Goal: Task Accomplishment & Management: Complete application form

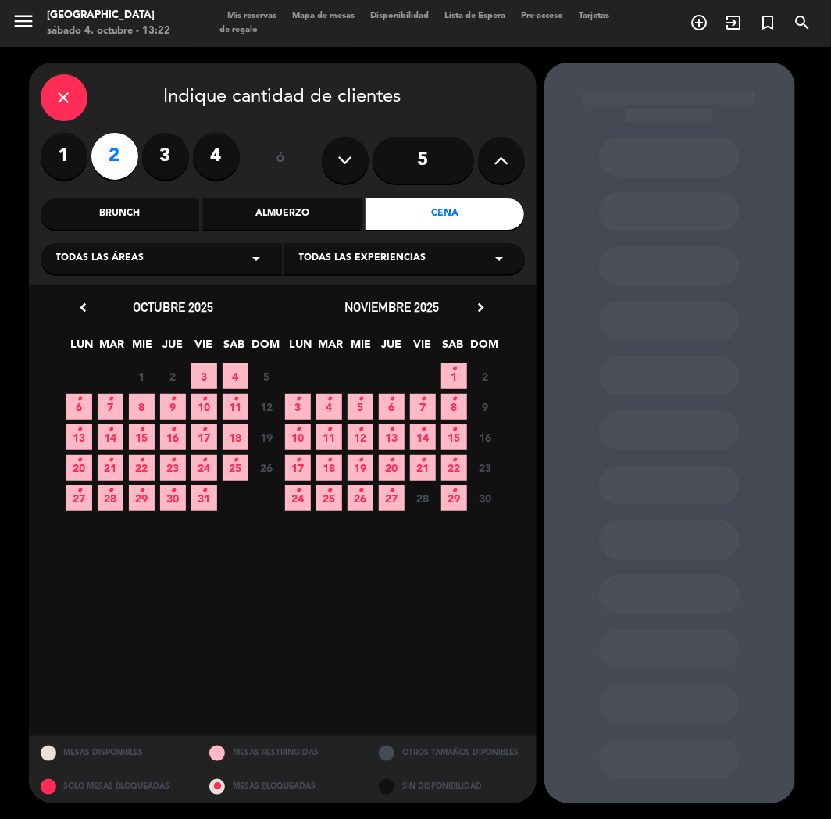
click at [77, 94] on div "close" at bounding box center [64, 97] width 47 height 47
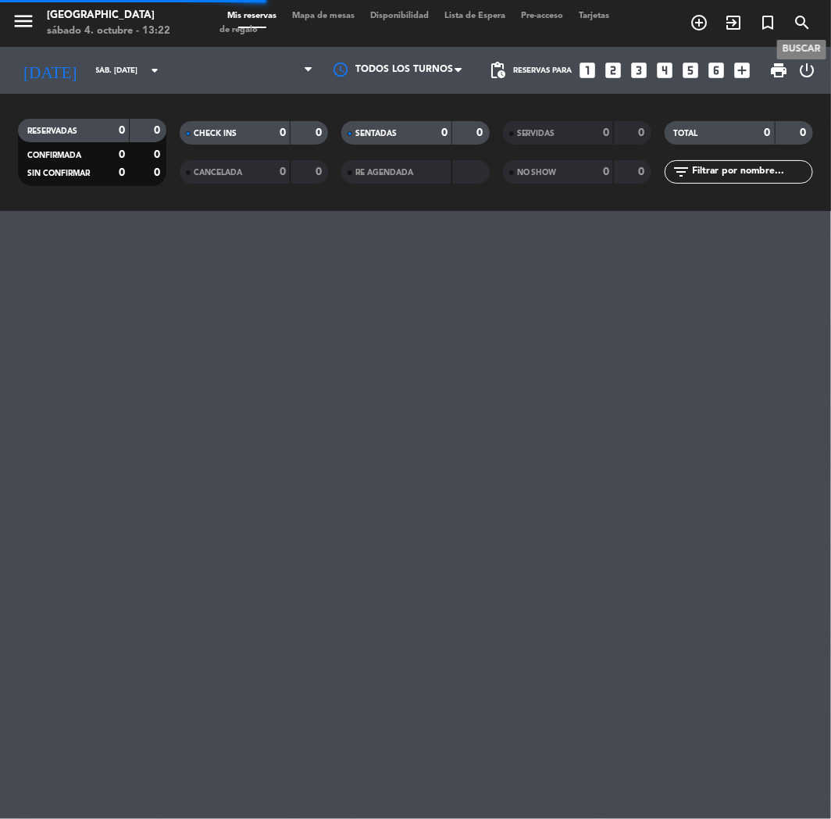
click at [803, 20] on icon "search" at bounding box center [802, 22] width 19 height 19
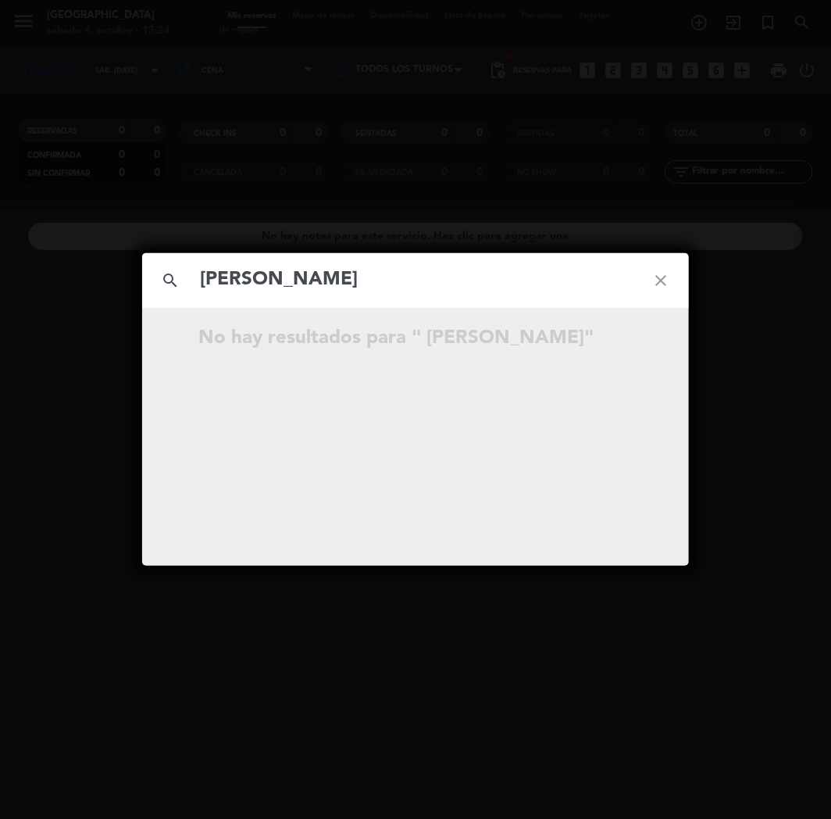
click at [204, 269] on input "[PERSON_NAME]" at bounding box center [415, 280] width 434 height 32
type input "[PERSON_NAME]"
click at [628, 341] on icon "open_in_new" at bounding box center [621, 340] width 19 height 19
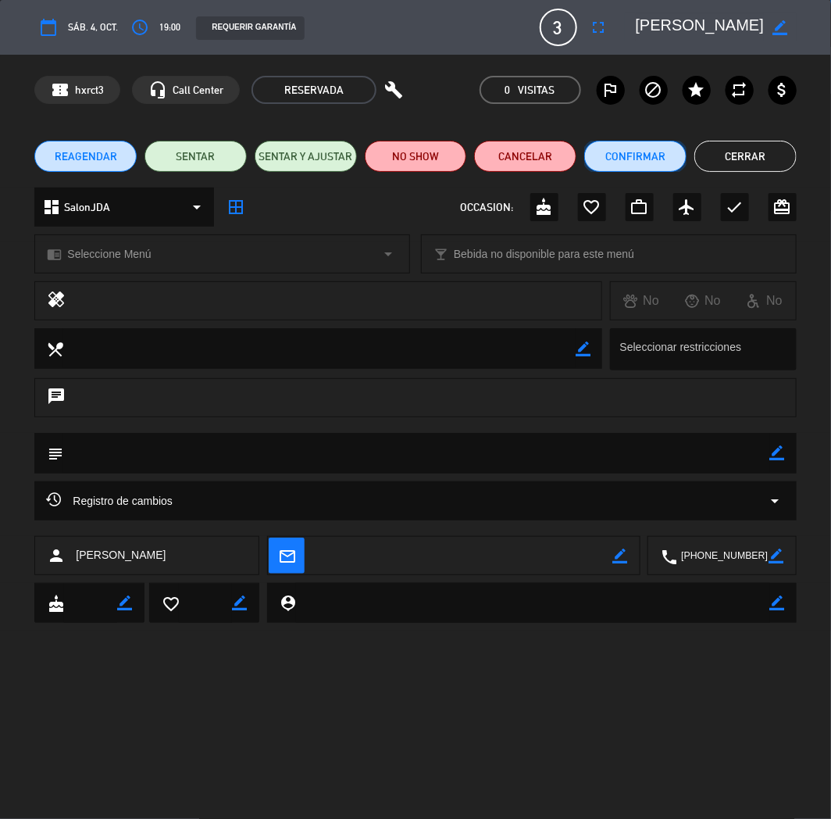
click at [623, 159] on button "Confirmar" at bounding box center [635, 156] width 102 height 31
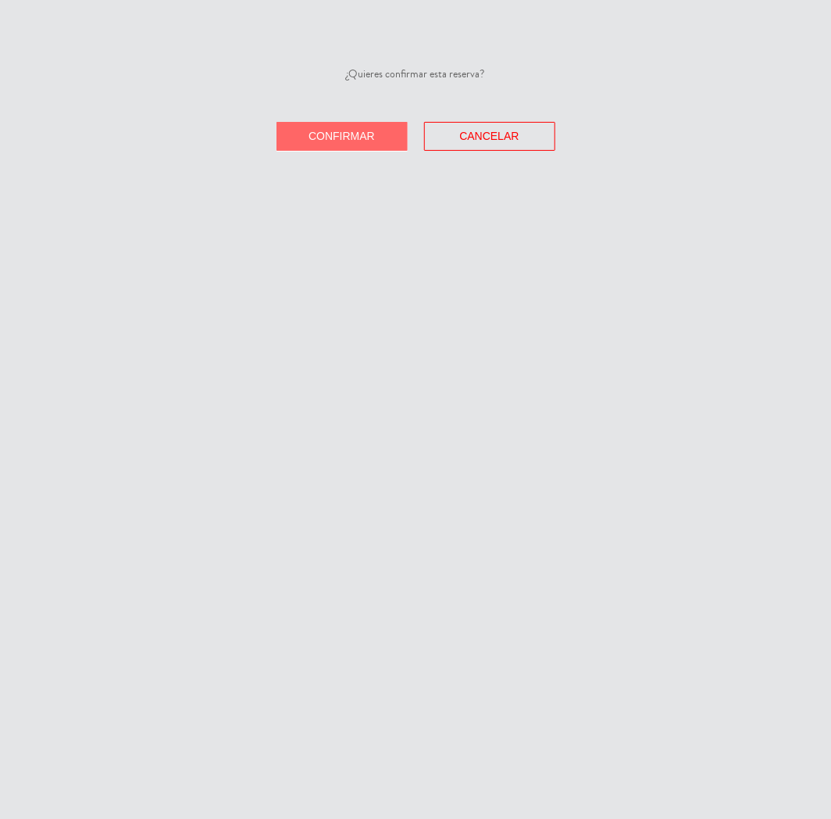
click at [391, 125] on button "Confirmar" at bounding box center [342, 136] width 131 height 29
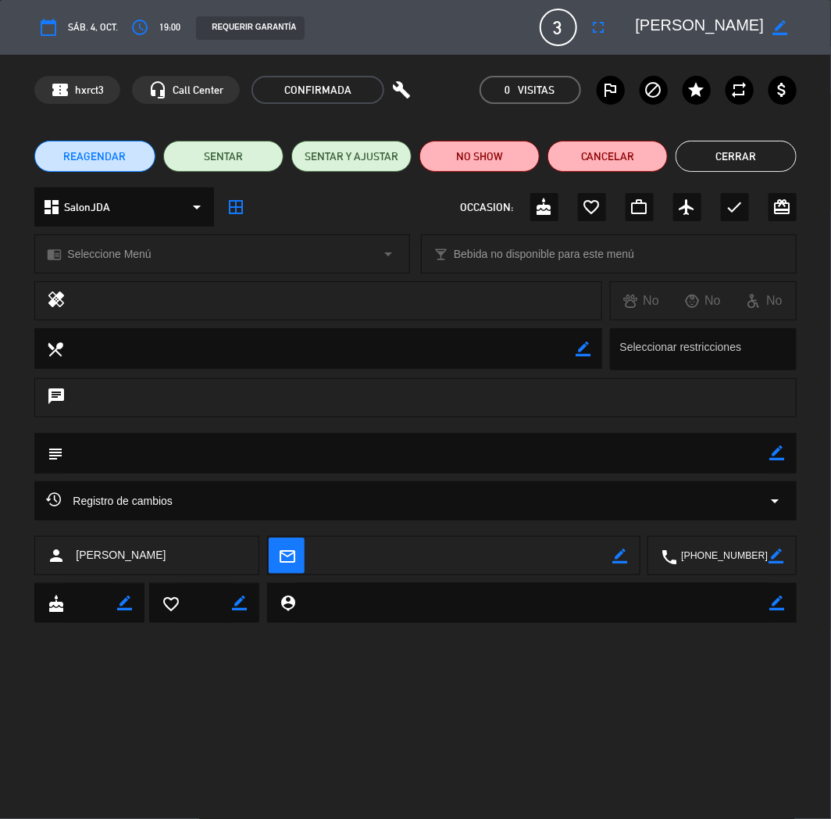
click at [691, 154] on button "Cerrar" at bounding box center [736, 156] width 120 height 31
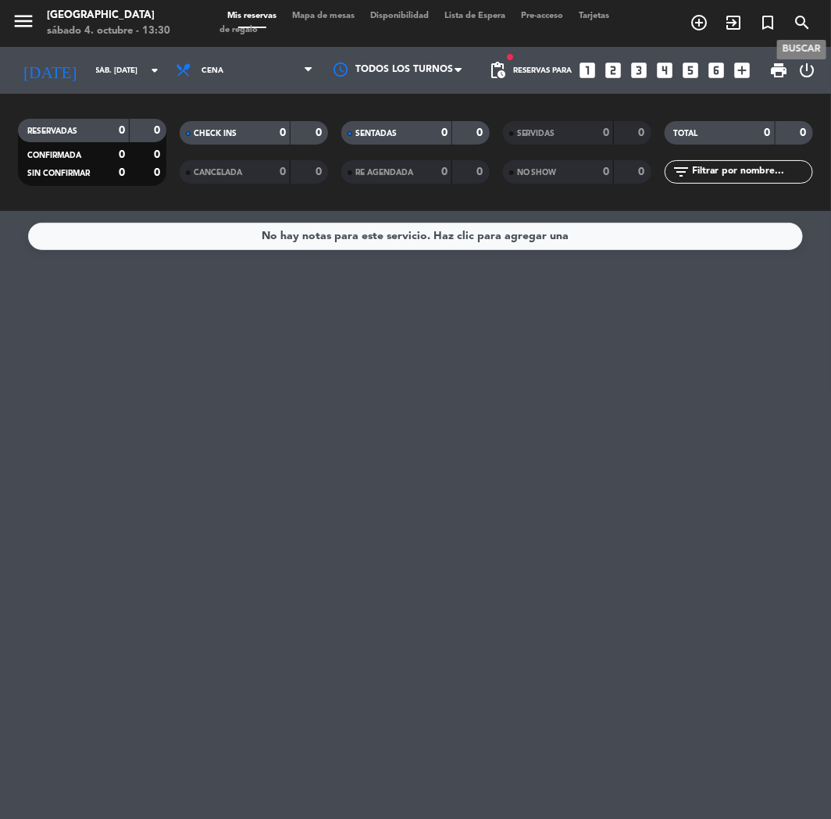
click at [794, 26] on icon "search" at bounding box center [802, 22] width 19 height 19
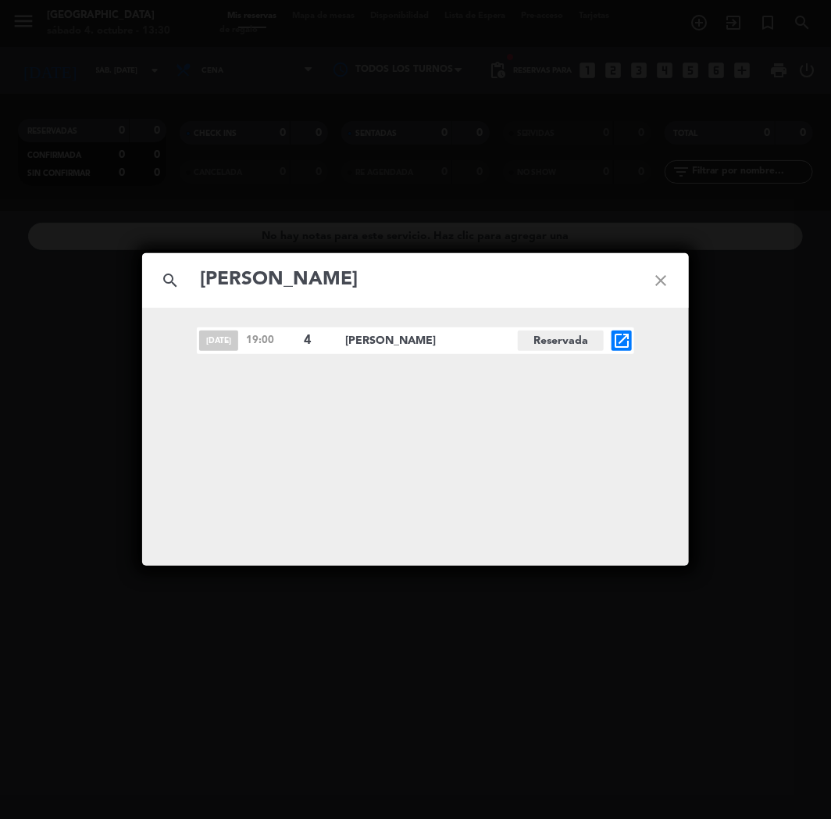
type input "[PERSON_NAME]"
click at [629, 334] on icon "open_in_new" at bounding box center [621, 340] width 19 height 19
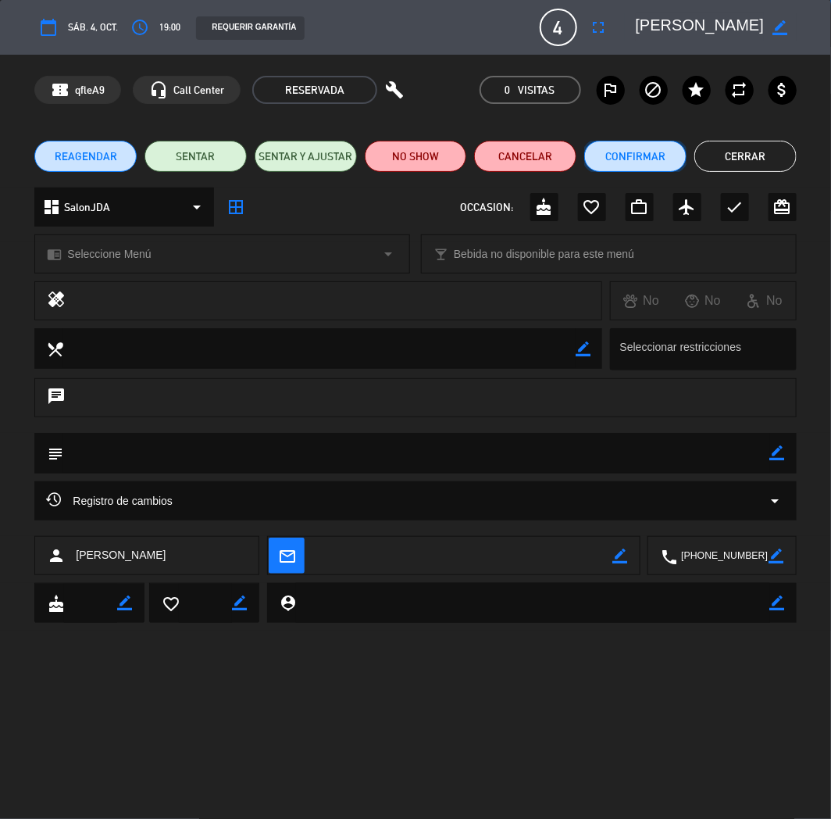
click at [646, 155] on button "Confirmar" at bounding box center [635, 156] width 102 height 31
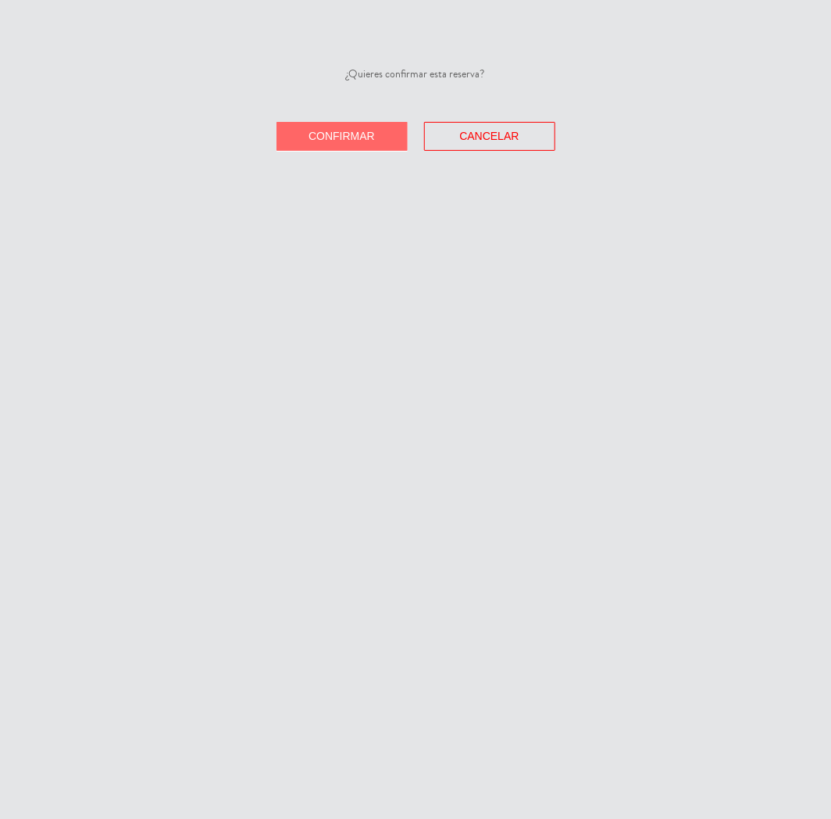
click at [334, 137] on span "Confirmar" at bounding box center [342, 136] width 66 height 12
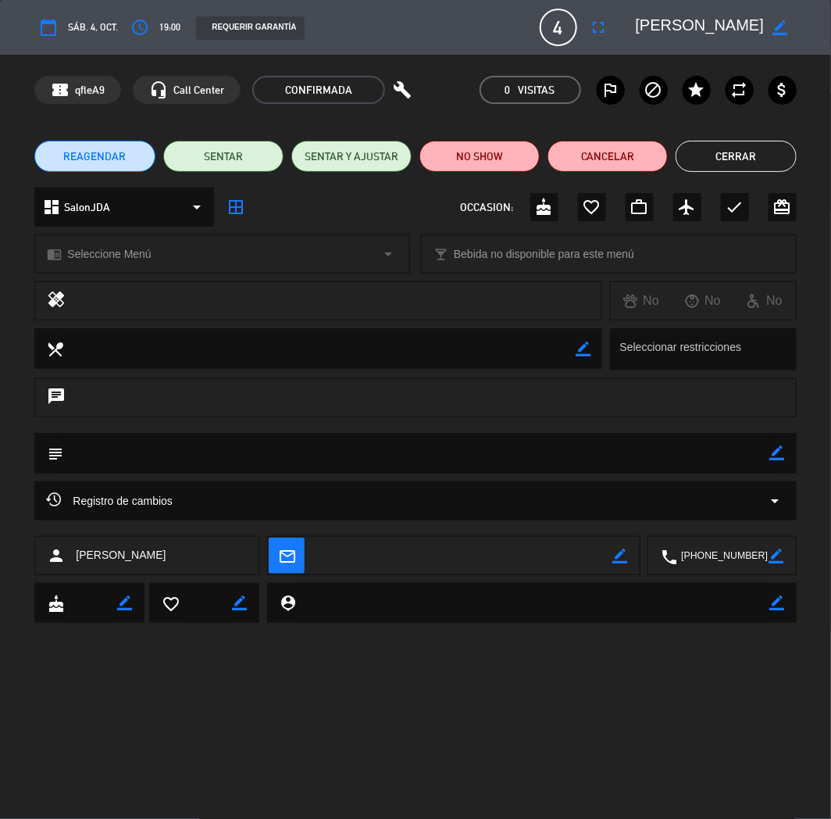
click at [759, 152] on button "Cerrar" at bounding box center [736, 156] width 120 height 31
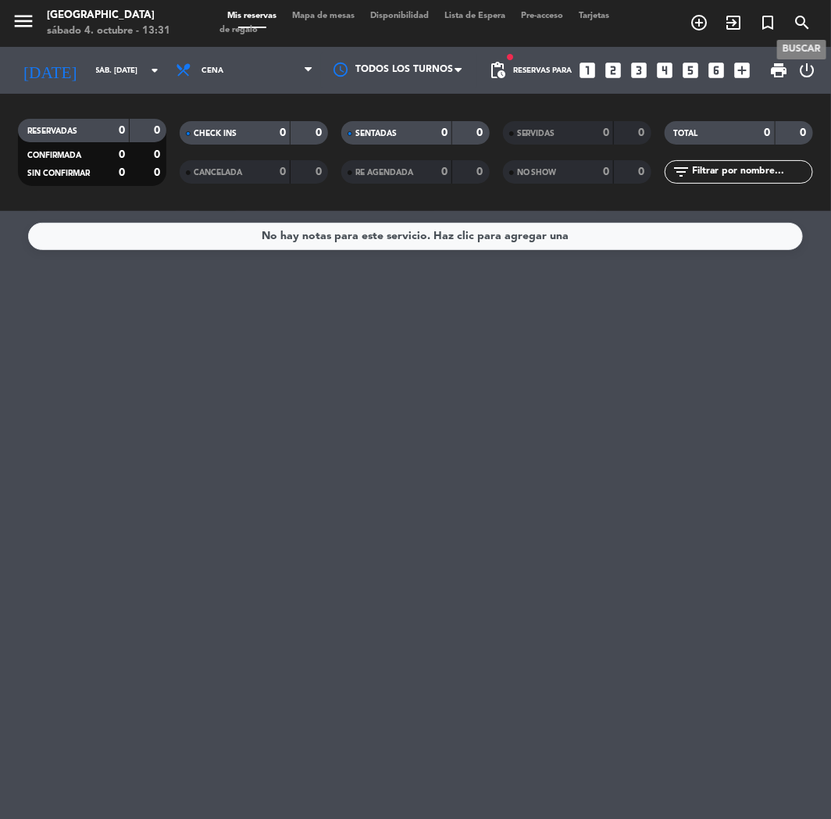
click at [798, 29] on icon "search" at bounding box center [802, 22] width 19 height 19
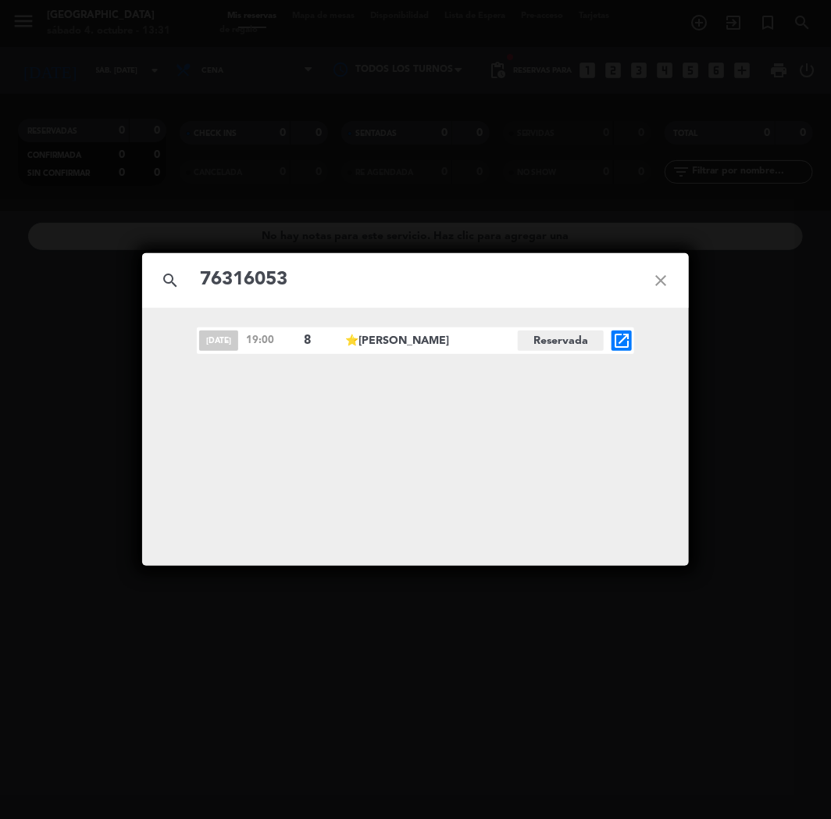
type input "76316053"
click at [630, 337] on icon "open_in_new" at bounding box center [621, 340] width 19 height 19
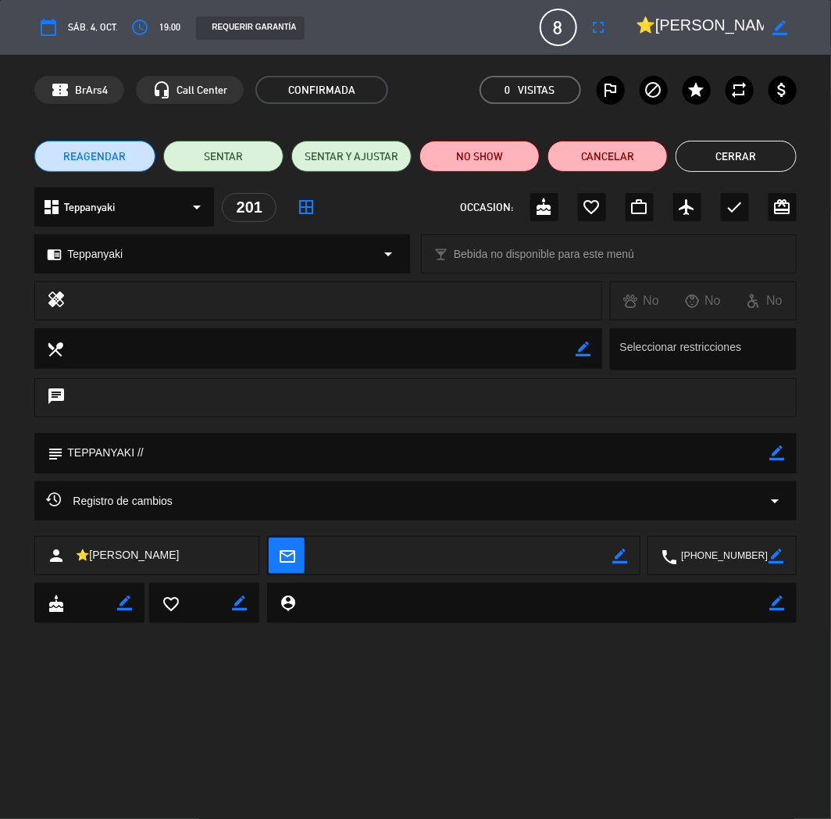
click at [723, 148] on button "Cerrar" at bounding box center [736, 156] width 120 height 31
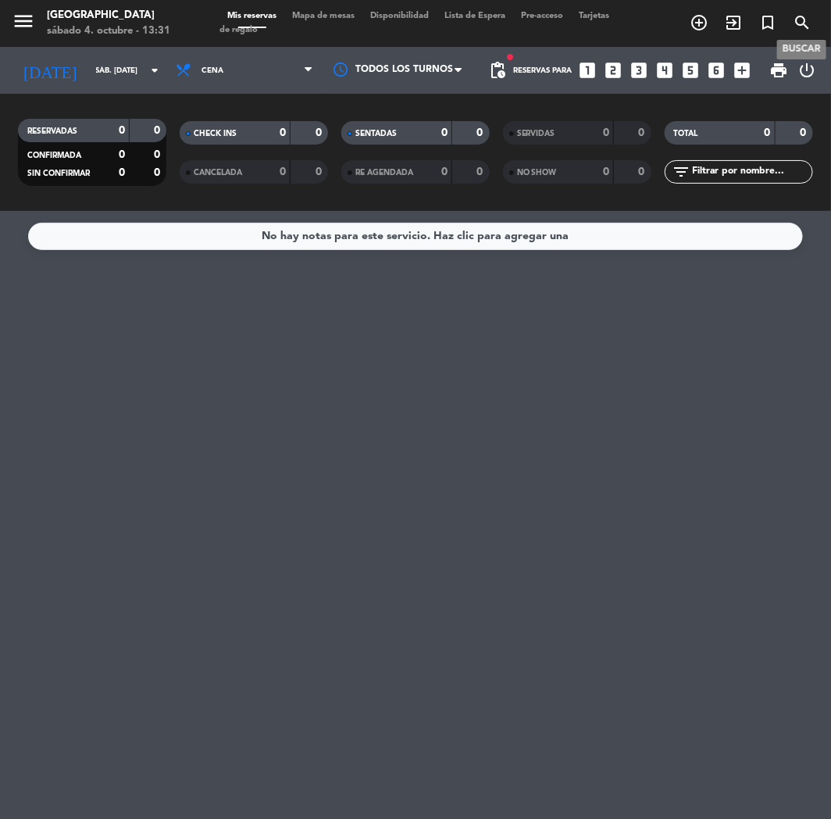
click at [799, 25] on icon "search" at bounding box center [802, 22] width 19 height 19
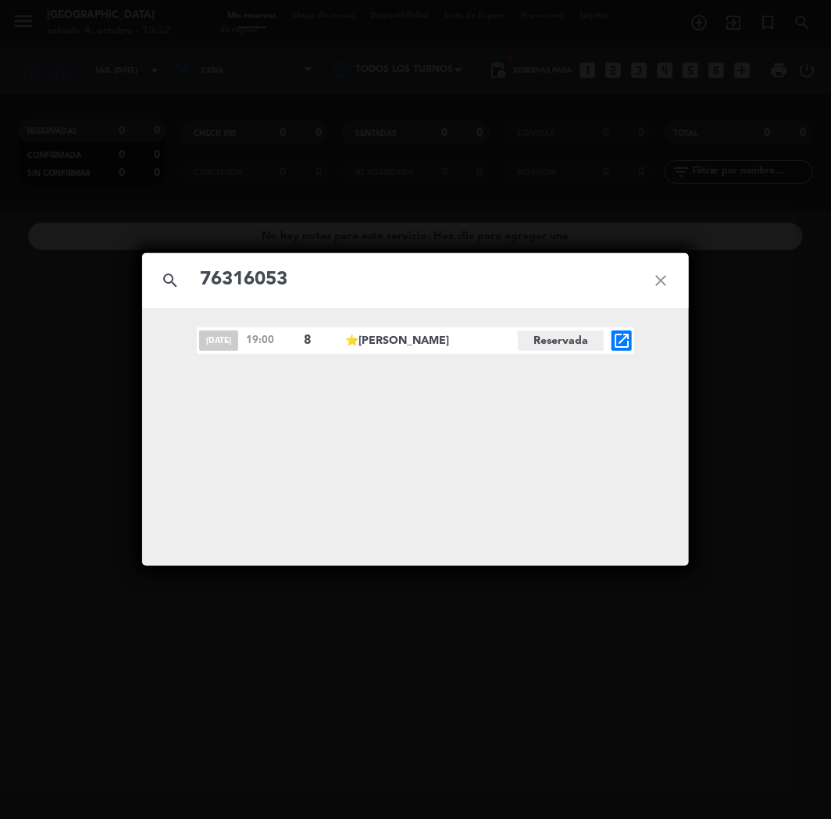
type input "76316053"
click at [621, 350] on span "open_in_new" at bounding box center [622, 340] width 20 height 20
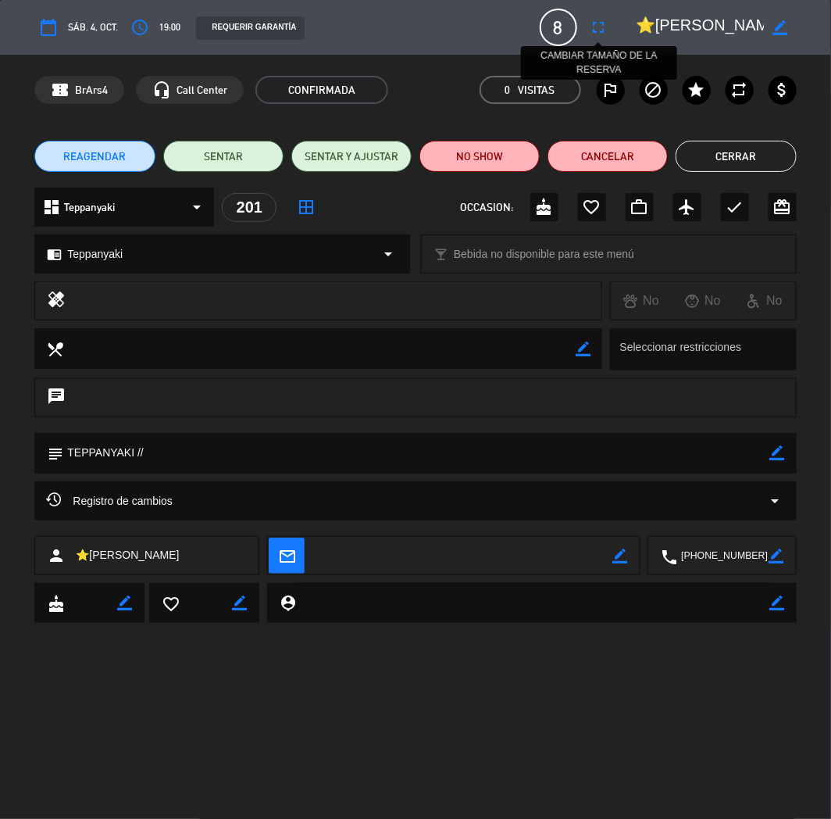
click at [602, 23] on icon "fullscreen" at bounding box center [599, 27] width 19 height 19
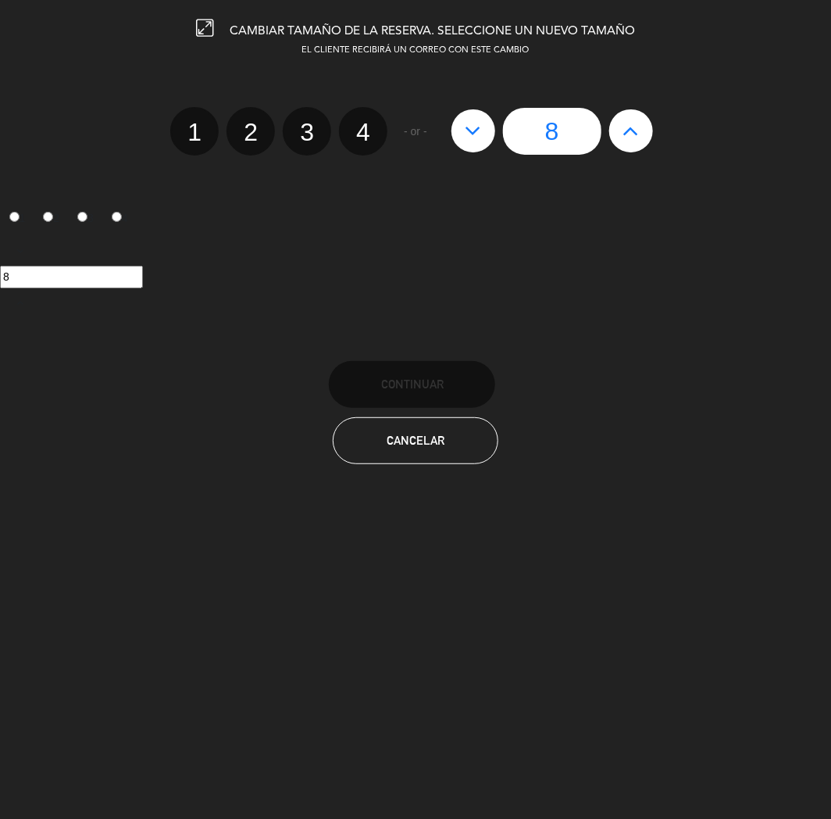
drag, startPoint x: 447, startPoint y: 130, endPoint x: 461, endPoint y: 133, distance: 14.4
click at [447, 130] on div "8" at bounding box center [552, 131] width 217 height 47
click at [461, 133] on button at bounding box center [473, 130] width 44 height 42
type input "7"
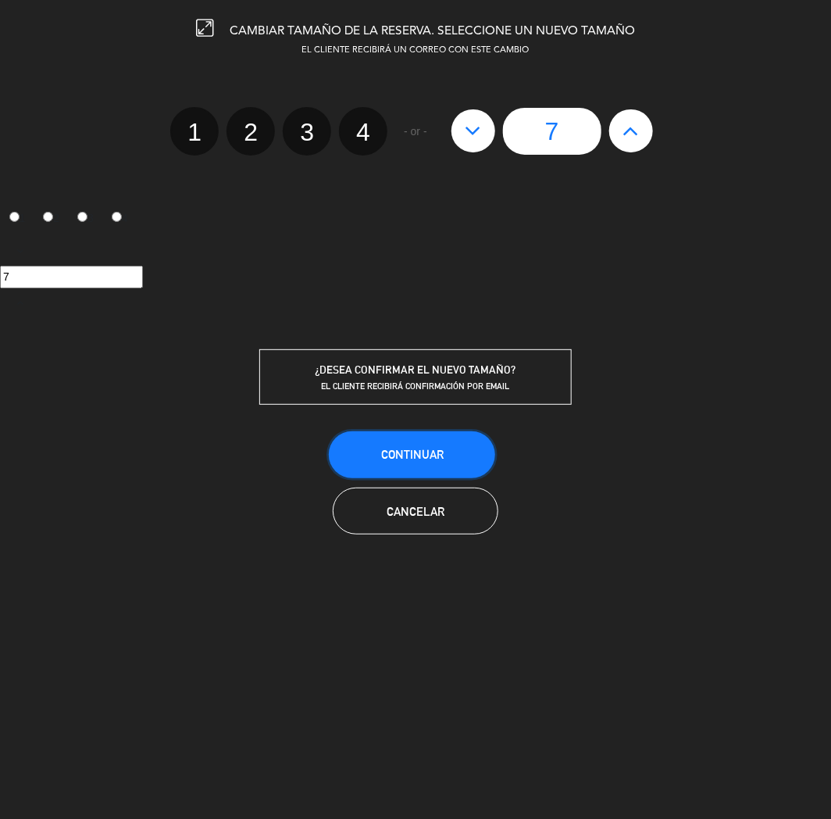
click at [436, 448] on span "Continuar" at bounding box center [412, 454] width 62 height 13
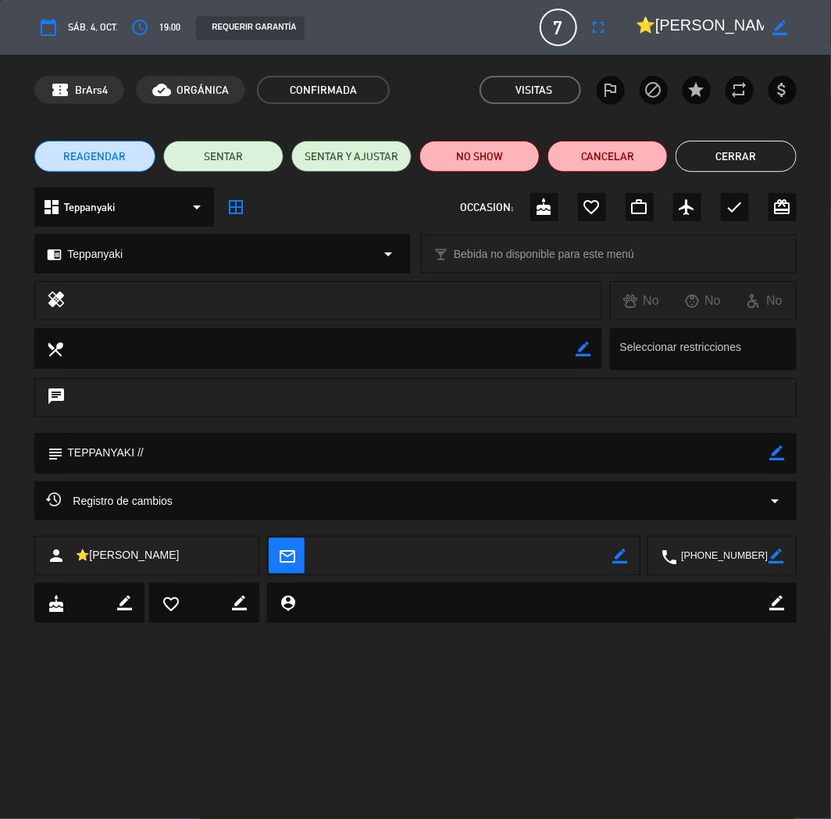
click at [742, 147] on button "Cerrar" at bounding box center [736, 156] width 120 height 31
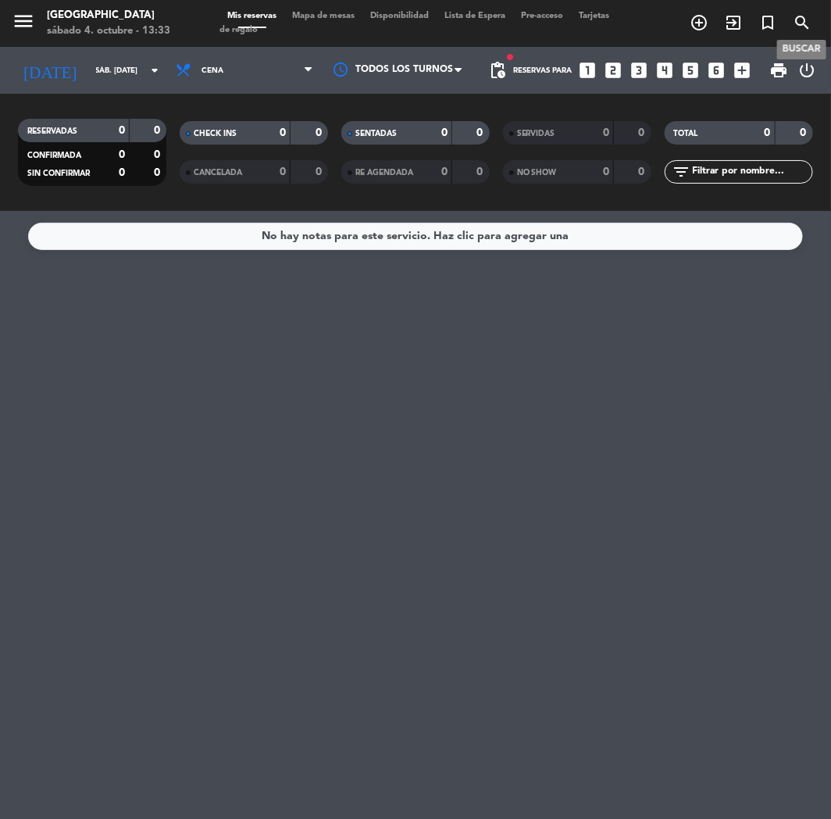
click at [800, 14] on icon "search" at bounding box center [802, 22] width 19 height 19
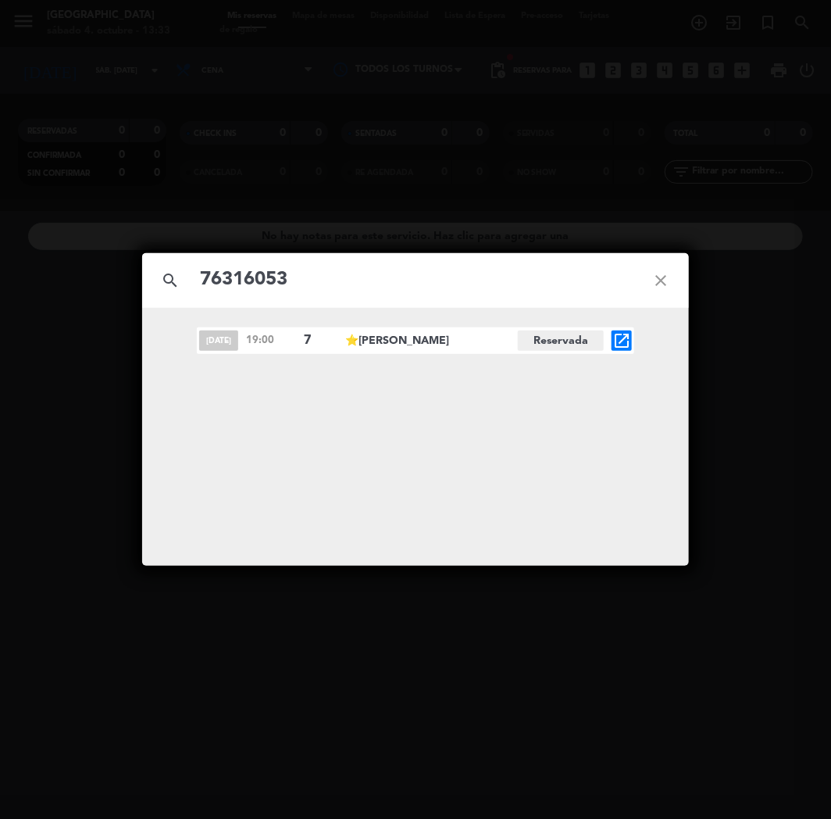
type input "76316053"
click at [630, 348] on icon "open_in_new" at bounding box center [621, 340] width 19 height 19
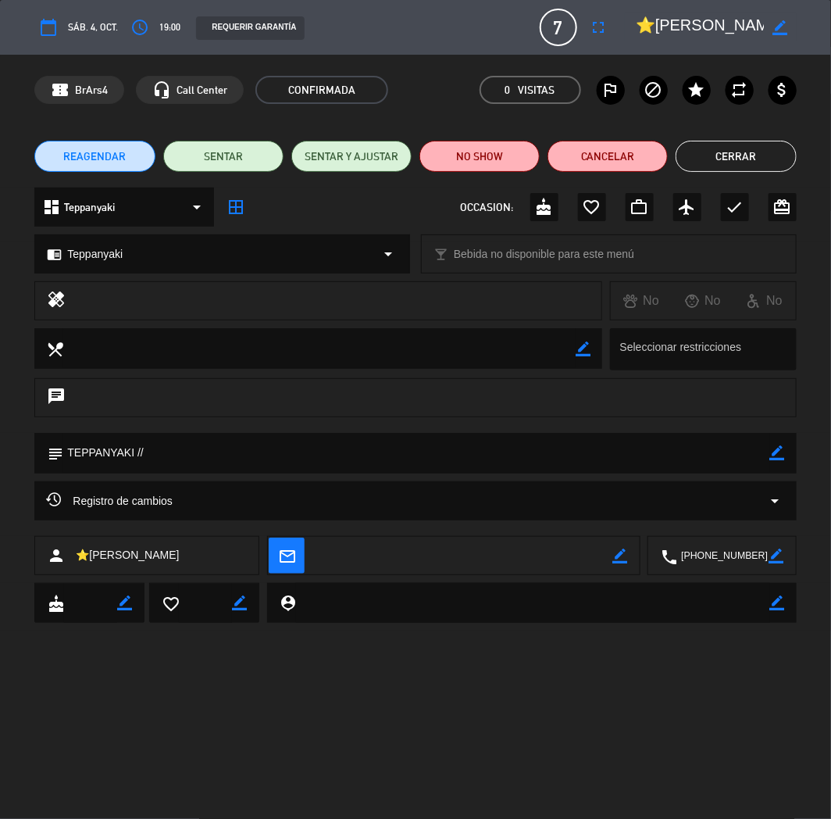
click at [723, 161] on button "Cerrar" at bounding box center [736, 156] width 120 height 31
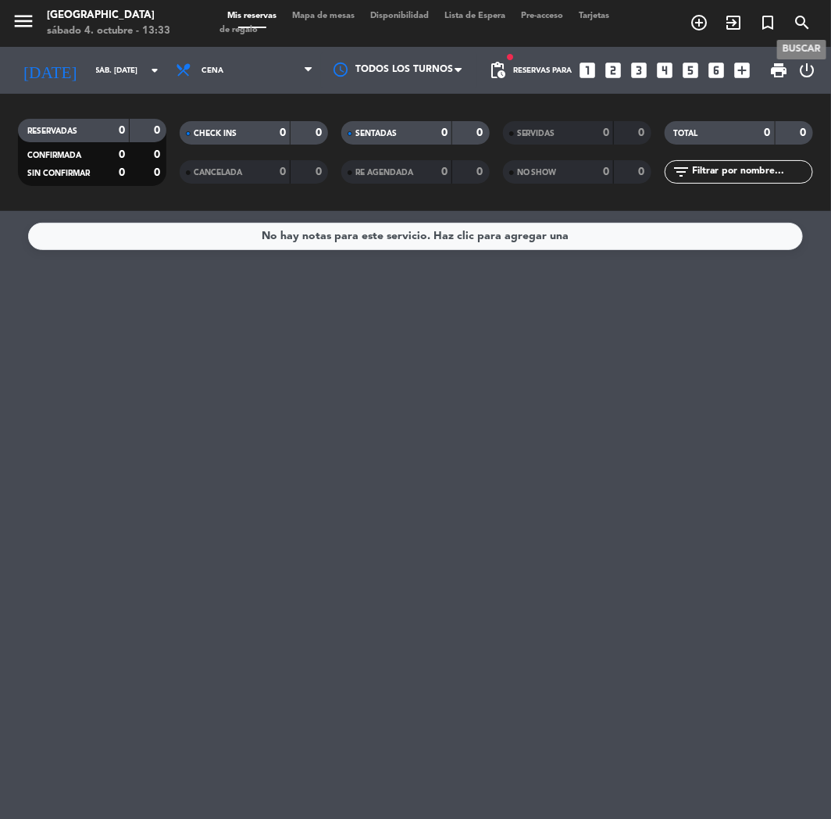
click at [805, 18] on icon "search" at bounding box center [802, 22] width 19 height 19
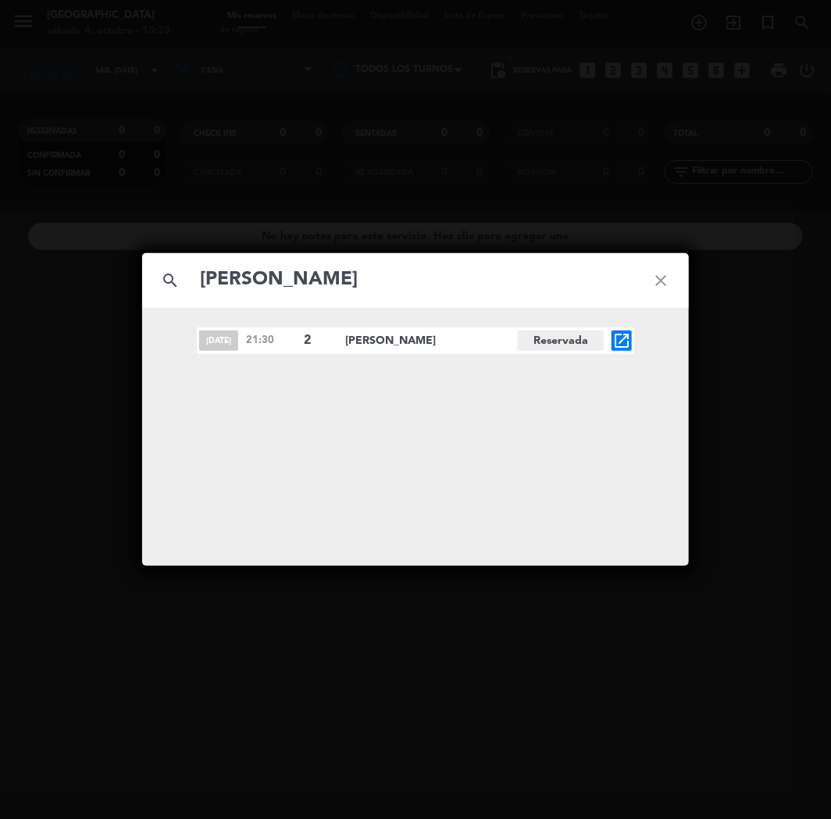
type input "[PERSON_NAME]"
click at [622, 341] on icon "open_in_new" at bounding box center [621, 340] width 19 height 19
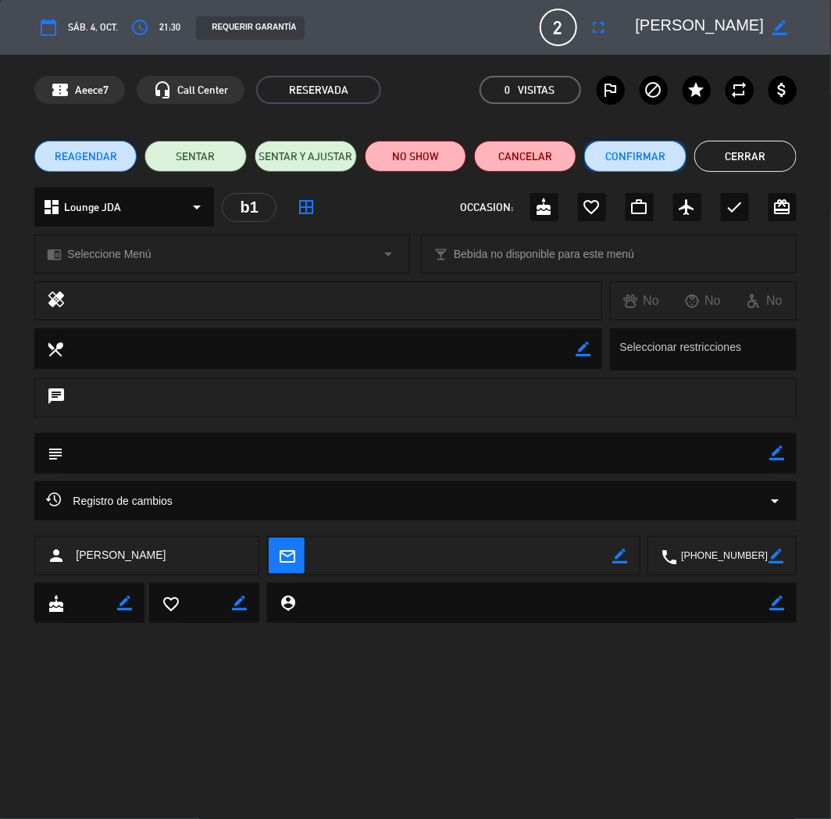
click at [637, 160] on button "Confirmar" at bounding box center [635, 156] width 102 height 31
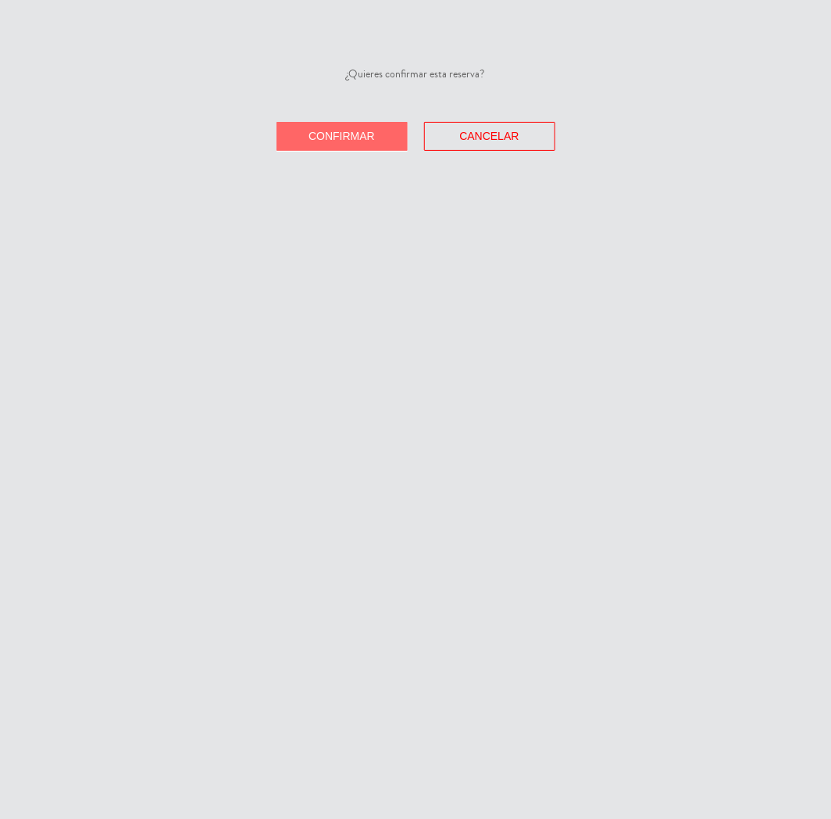
click at [301, 143] on button "Confirmar" at bounding box center [342, 136] width 131 height 29
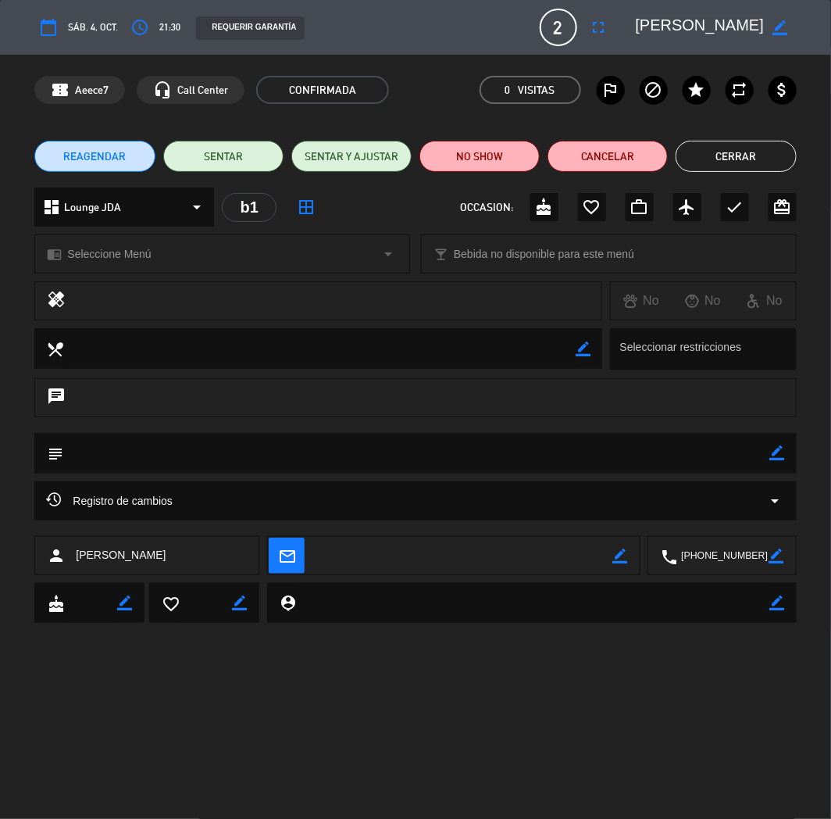
click at [724, 152] on button "Cerrar" at bounding box center [736, 156] width 120 height 31
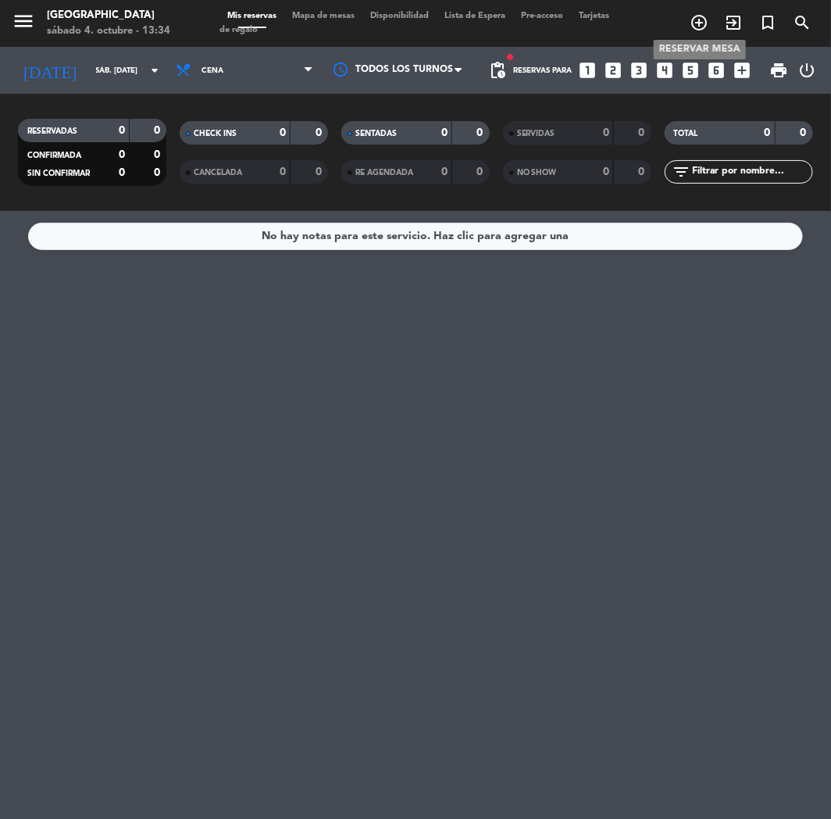
click at [699, 12] on span "add_circle_outline" at bounding box center [699, 22] width 34 height 27
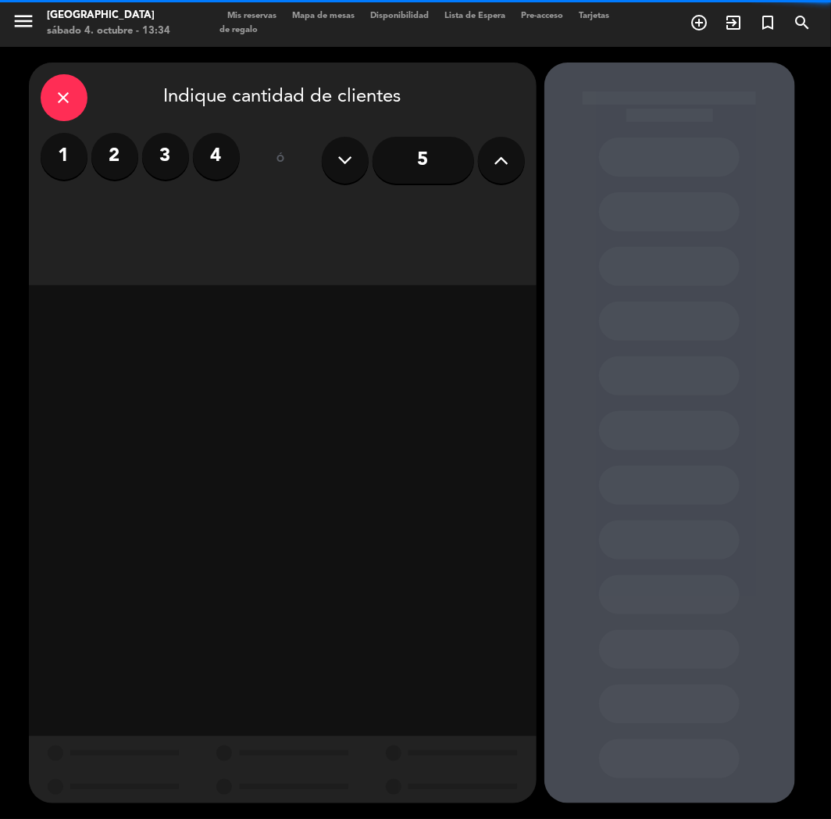
click at [112, 161] on label "2" at bounding box center [114, 156] width 47 height 47
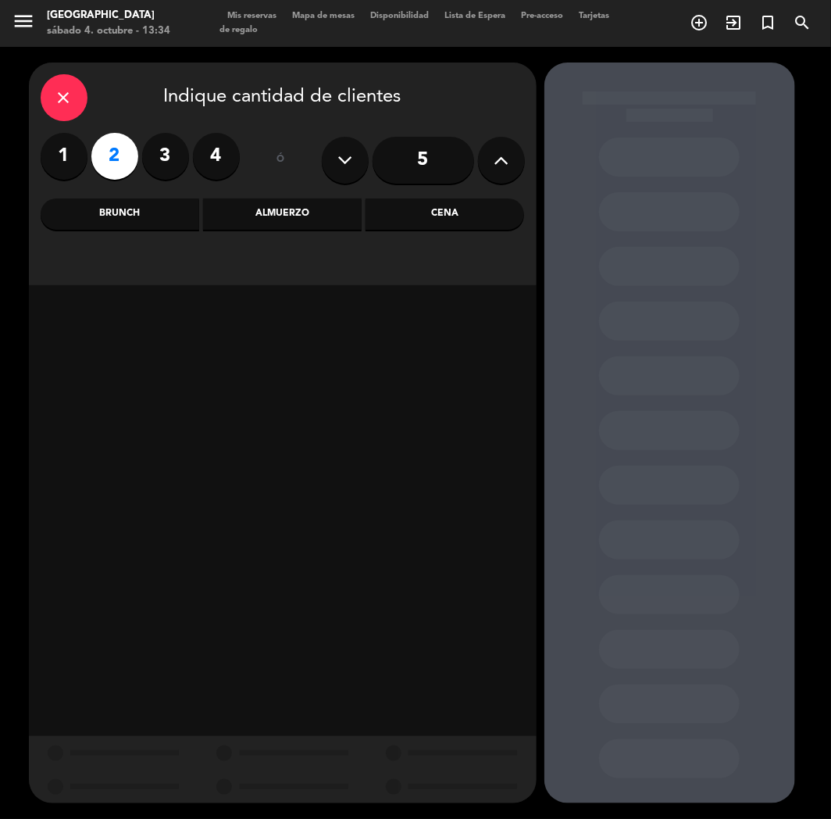
click at [415, 212] on div "Cena" at bounding box center [445, 213] width 159 height 31
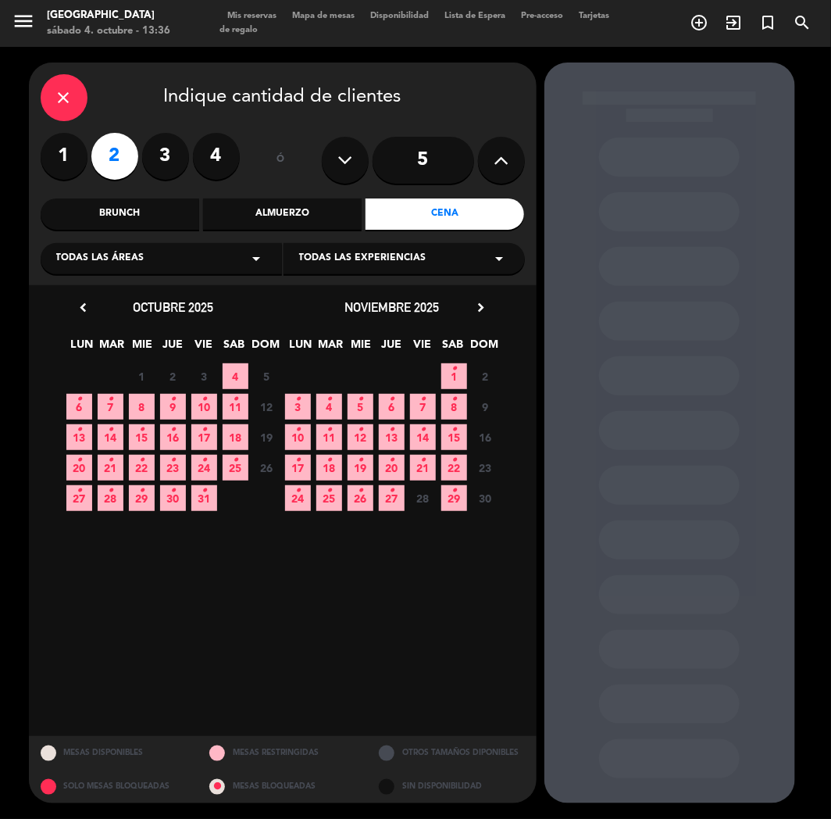
click at [203, 402] on icon "•" at bounding box center [204, 399] width 5 height 25
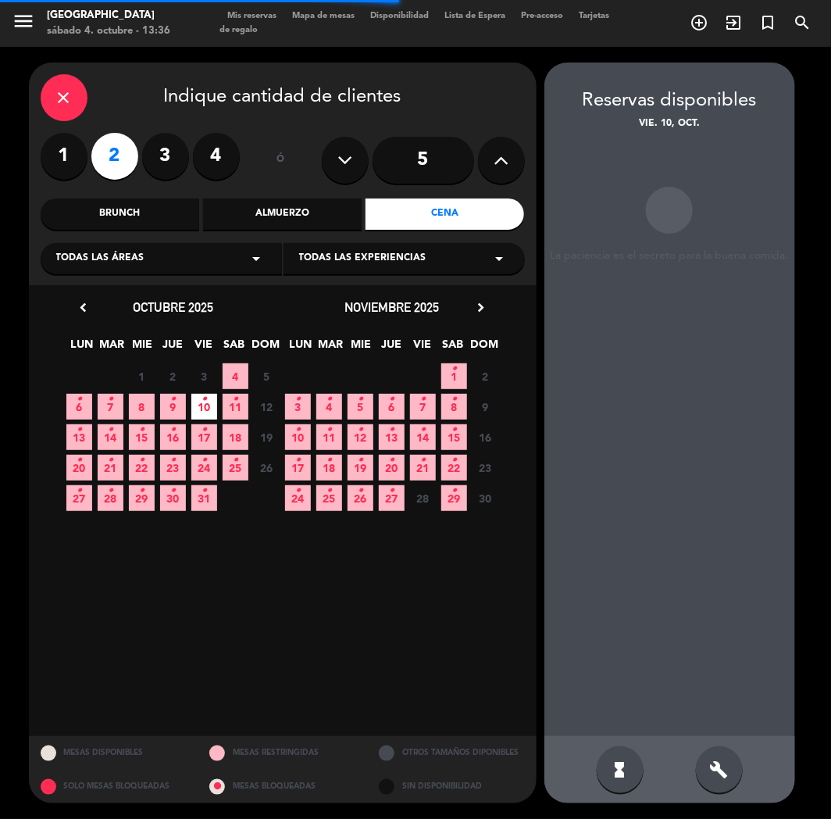
click at [719, 759] on div "build" at bounding box center [719, 769] width 47 height 47
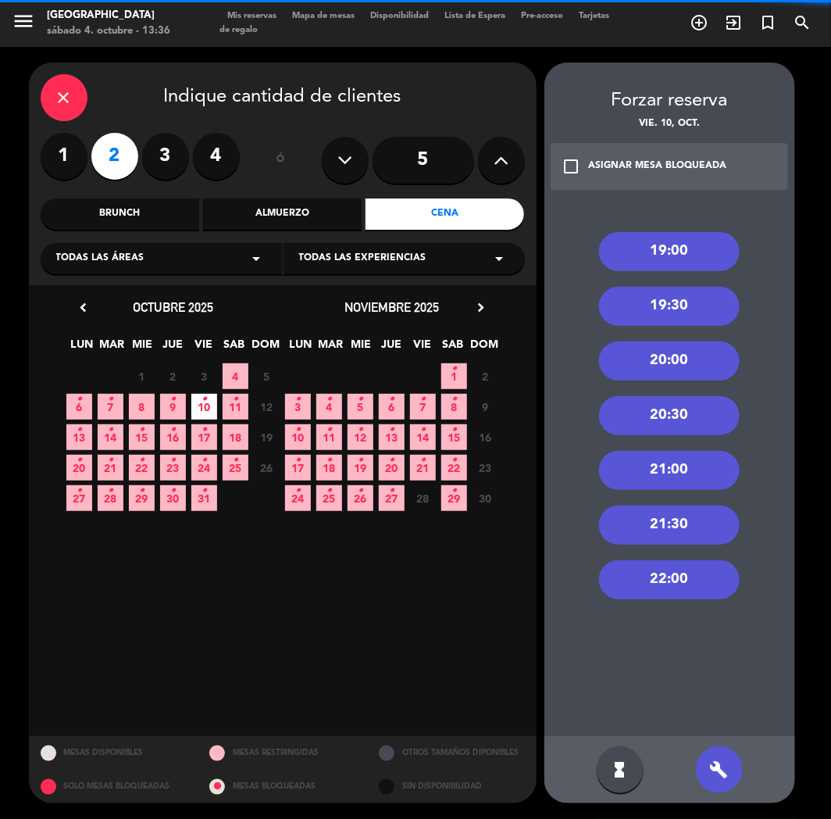
click at [660, 533] on div "21:30" at bounding box center [669, 524] width 141 height 39
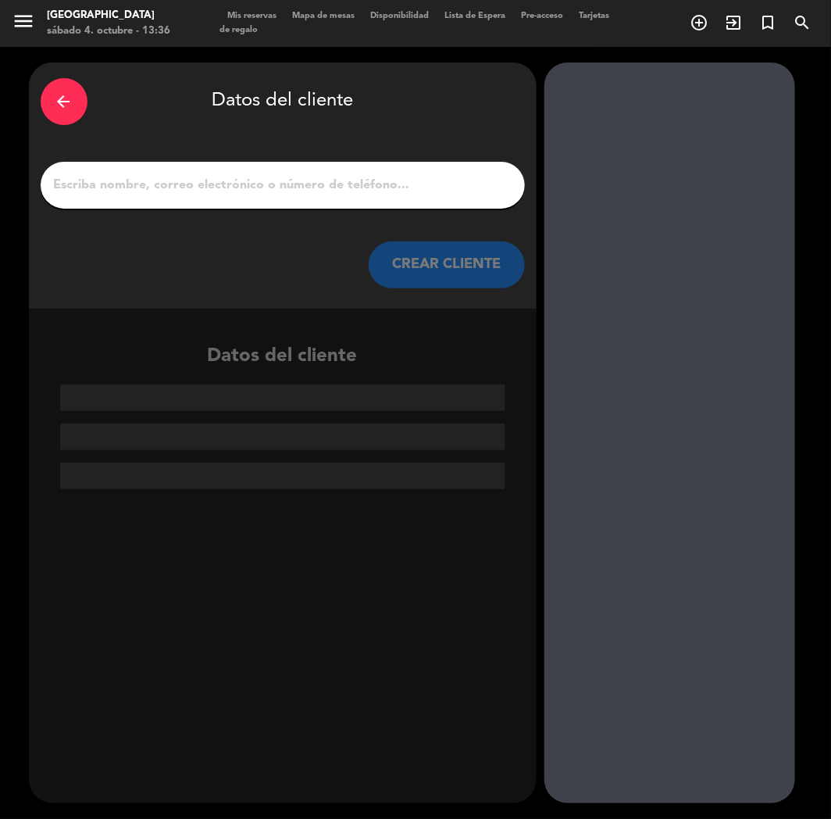
click at [194, 186] on input "1" at bounding box center [282, 185] width 461 height 22
paste input "[PERSON_NAME]"
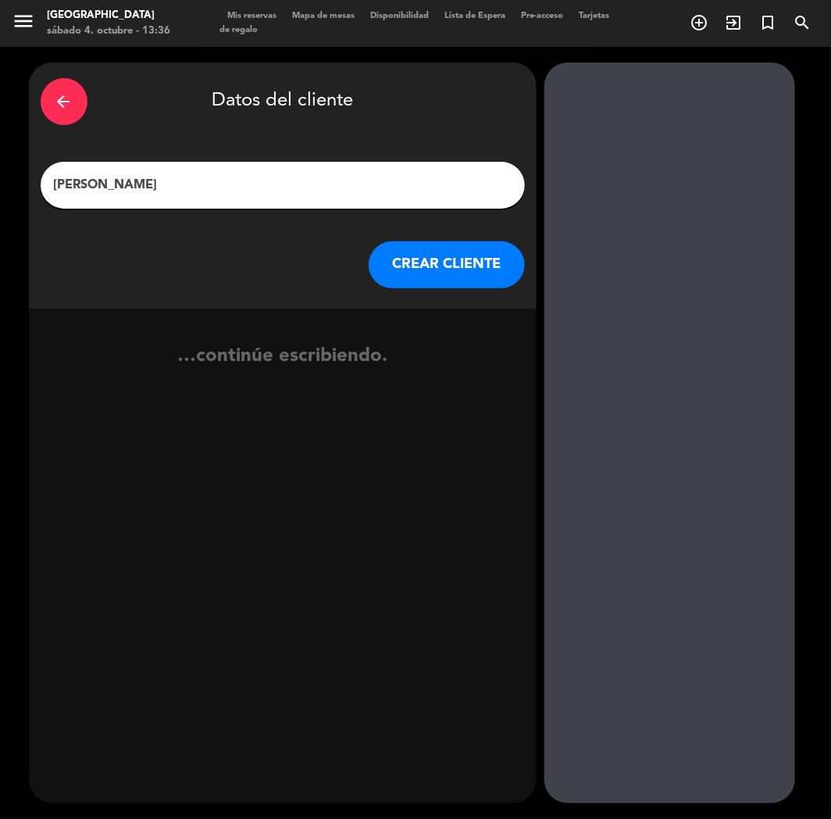
type input "[PERSON_NAME]"
click at [490, 270] on button "CREAR CLIENTE" at bounding box center [447, 264] width 156 height 47
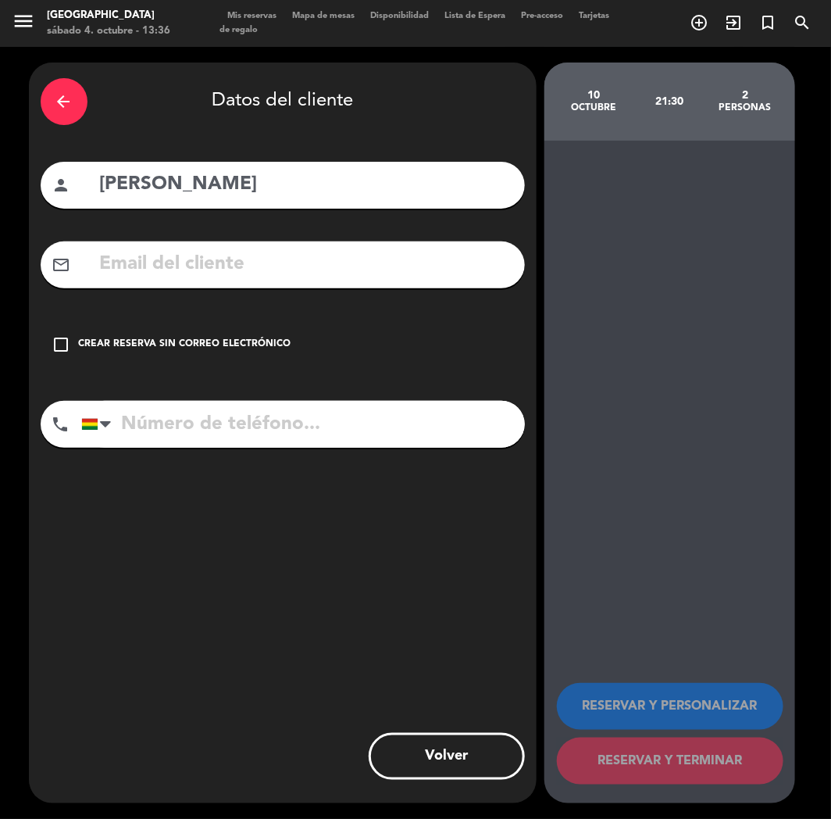
drag, startPoint x: 191, startPoint y: 289, endPoint x: 191, endPoint y: 278, distance: 10.9
click at [191, 289] on div "arrow_back Datos del cliente person [PERSON_NAME] mail_outline check_box_outlin…" at bounding box center [283, 432] width 508 height 741
paste input "[EMAIL_ADDRESS][DOMAIN_NAME]"
click at [191, 277] on input "[EMAIL_ADDRESS][DOMAIN_NAME]" at bounding box center [305, 264] width 415 height 32
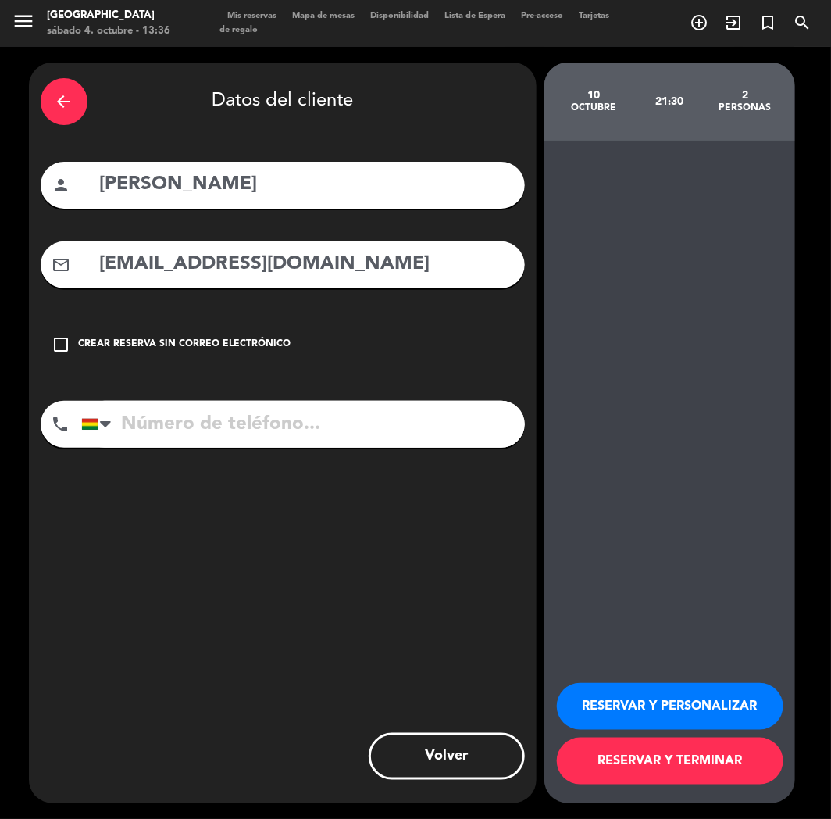
type input "[EMAIL_ADDRESS][DOMAIN_NAME]"
click at [176, 430] on input "tel" at bounding box center [303, 424] width 444 height 47
click at [155, 432] on input "tel" at bounding box center [303, 424] width 444 height 47
paste input "[PHONE_NUMBER]"
type input "[PHONE_NUMBER]"
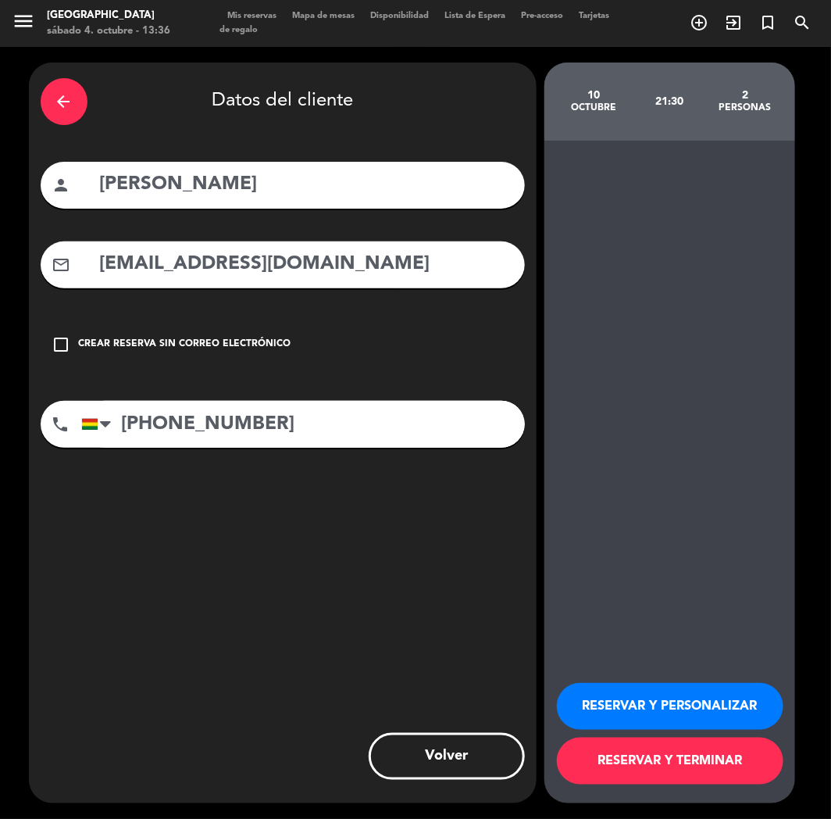
click at [669, 723] on button "RESERVAR Y PERSONALIZAR" at bounding box center [670, 706] width 227 height 47
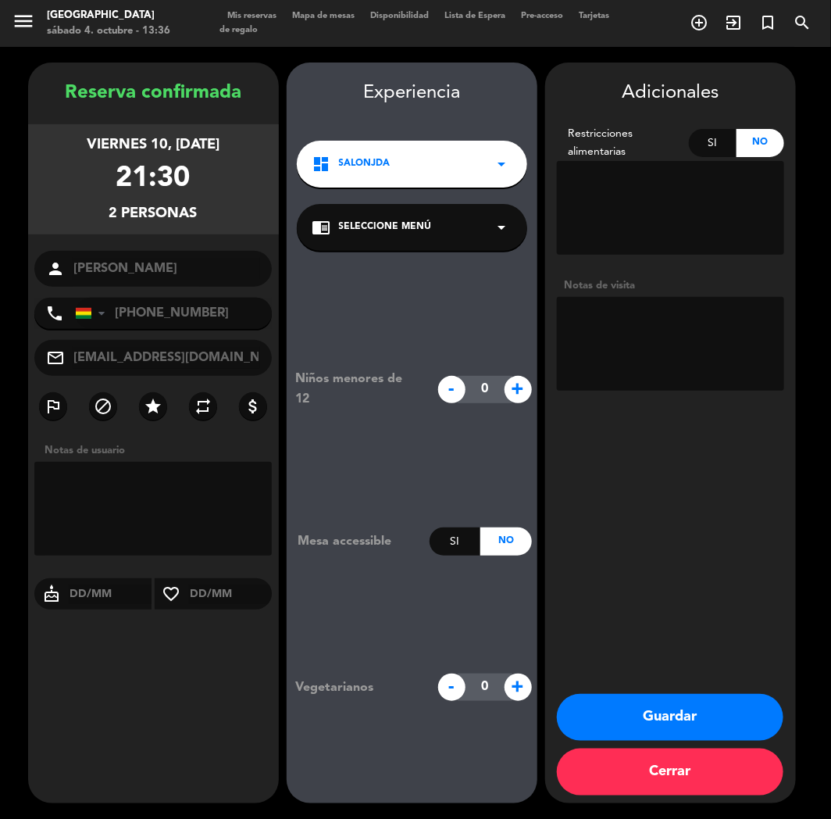
drag, startPoint x: 212, startPoint y: 678, endPoint x: 286, endPoint y: 666, distance: 75.3
click at [212, 678] on div "Reserva confirmada viernes 10, [DATE] 21:30 2 personas person [PERSON_NAME] pho…" at bounding box center [153, 448] width 251 height 741
drag, startPoint x: 586, startPoint y: 714, endPoint x: 467, endPoint y: 668, distance: 127.4
click at [586, 713] on button "Guardar" at bounding box center [670, 717] width 227 height 47
